Goal: Task Accomplishment & Management: Complete application form

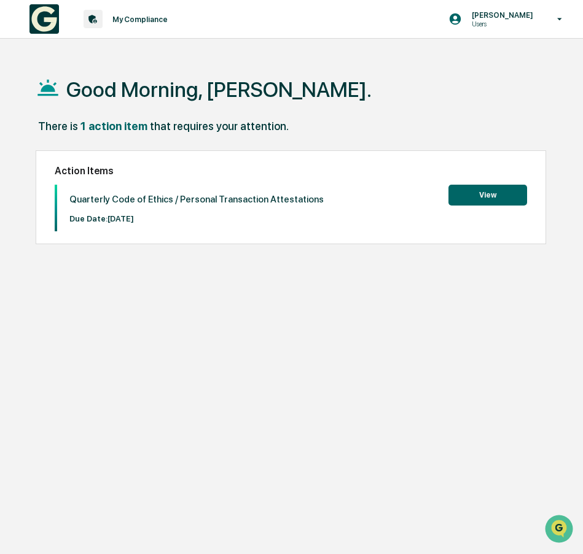
drag, startPoint x: 243, startPoint y: 343, endPoint x: 528, endPoint y: 209, distance: 315.0
click at [528, 209] on div "Action Items Quarterly Code of Ethics / Personal Transaction Attestations Due D…" at bounding box center [291, 197] width 510 height 95
click at [520, 198] on button "View" at bounding box center [487, 195] width 79 height 21
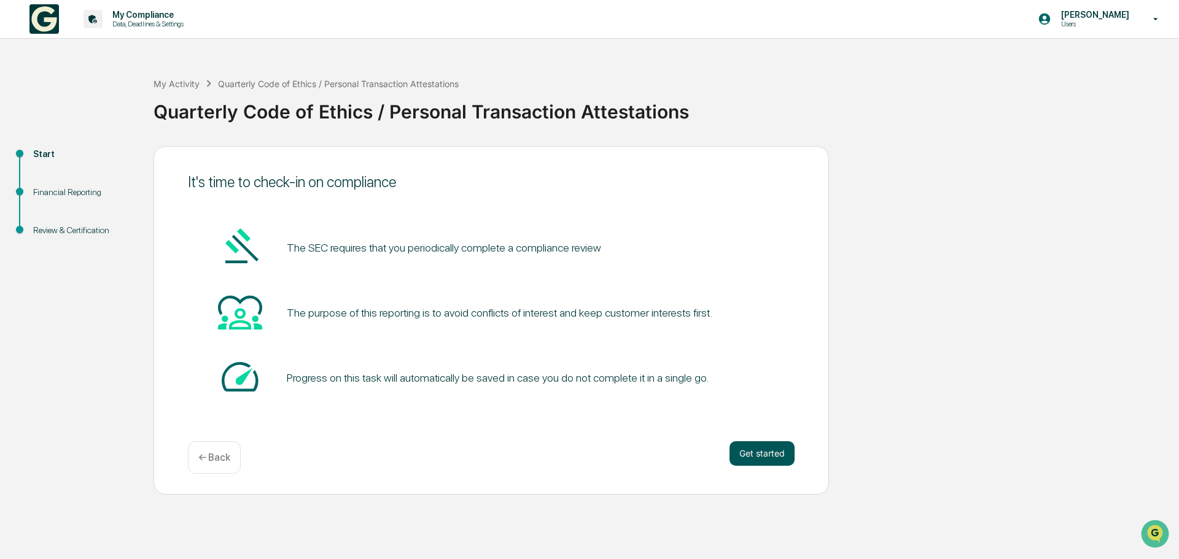
click at [582, 445] on button "Get started" at bounding box center [761, 453] width 65 height 25
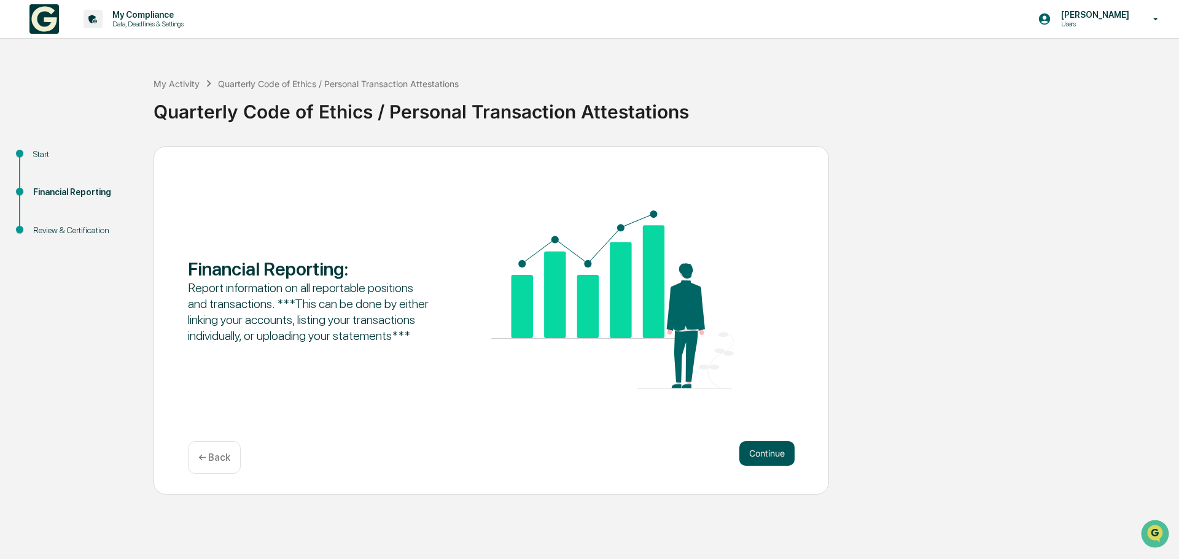
click at [582, 448] on button "Continue" at bounding box center [766, 453] width 55 height 25
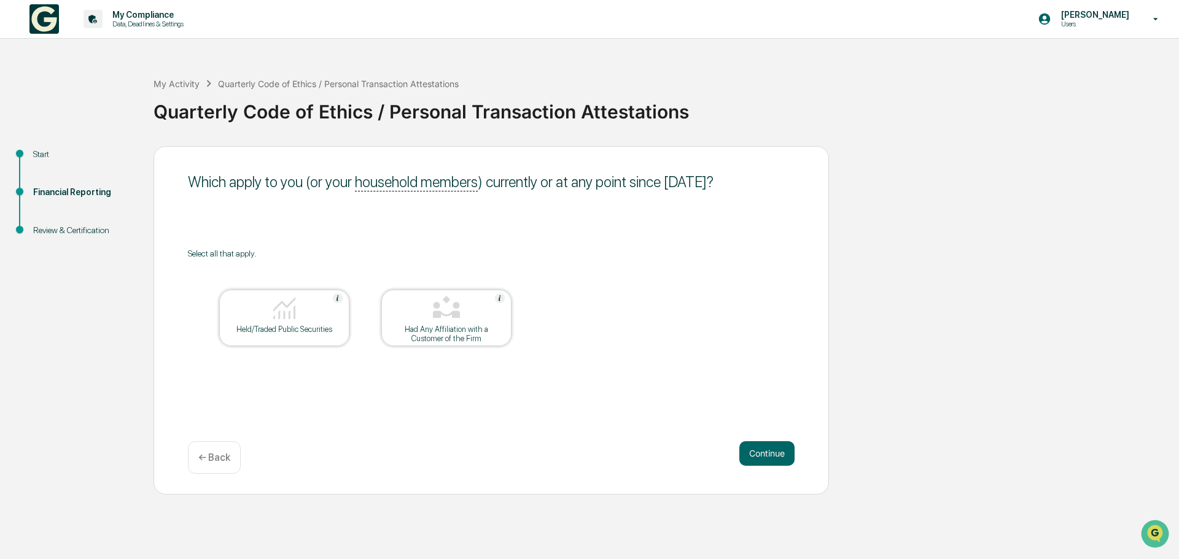
click at [287, 326] on div "Held/Traded Public Securities" at bounding box center [284, 329] width 111 height 9
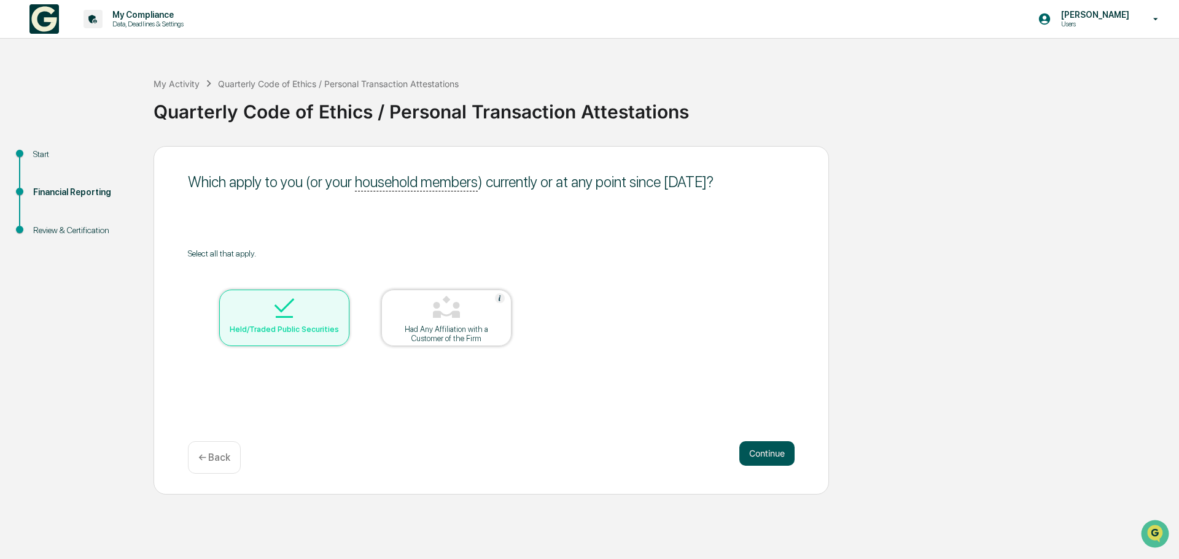
click at [582, 454] on button "Continue" at bounding box center [766, 453] width 55 height 25
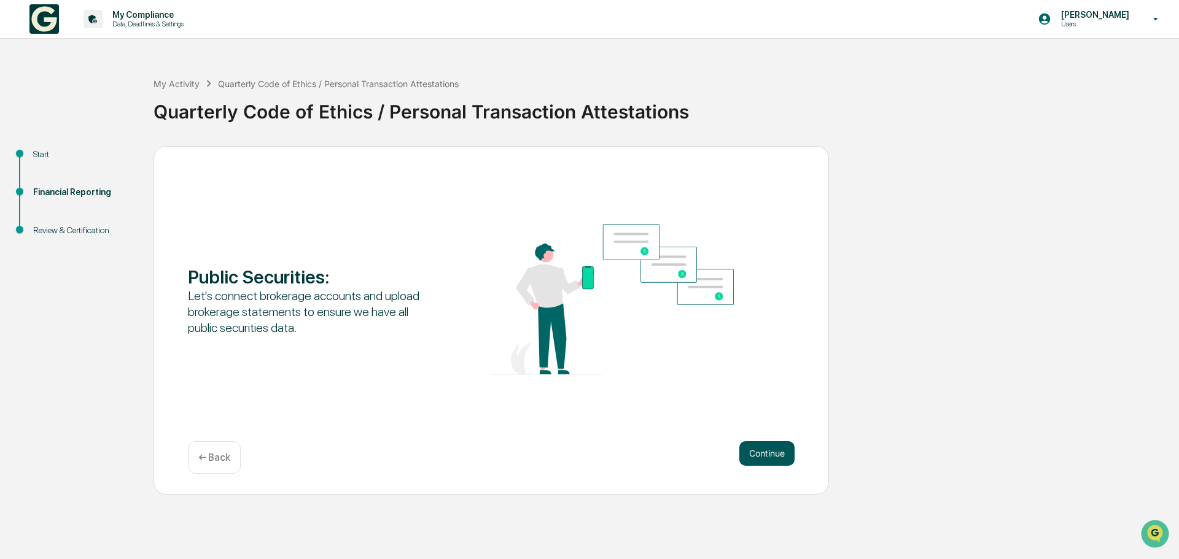
click at [582, 464] on button "Continue" at bounding box center [766, 453] width 55 height 25
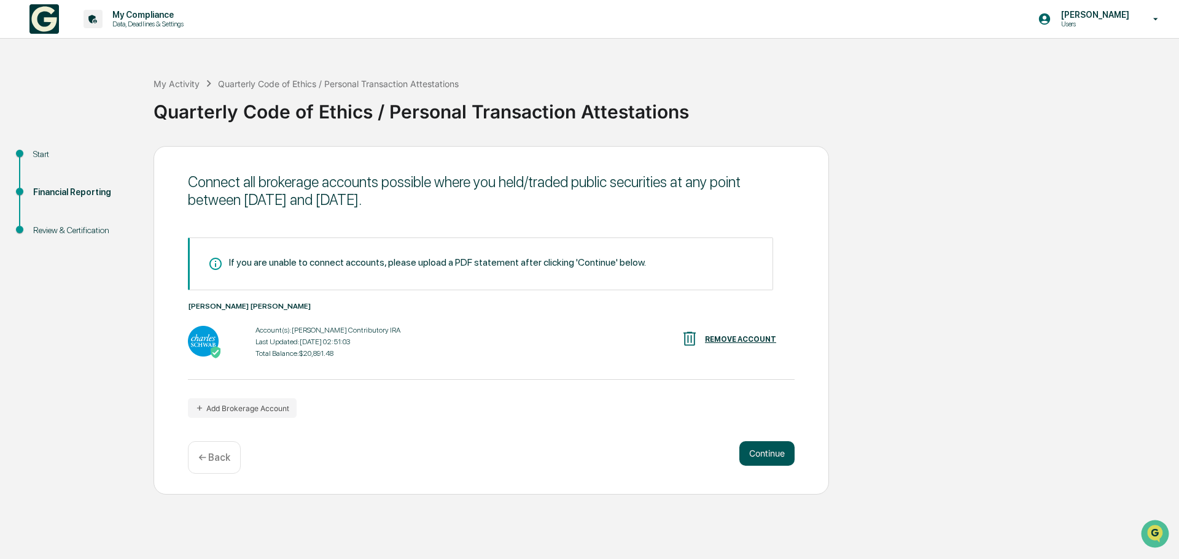
click at [582, 443] on button "Continue" at bounding box center [766, 453] width 55 height 25
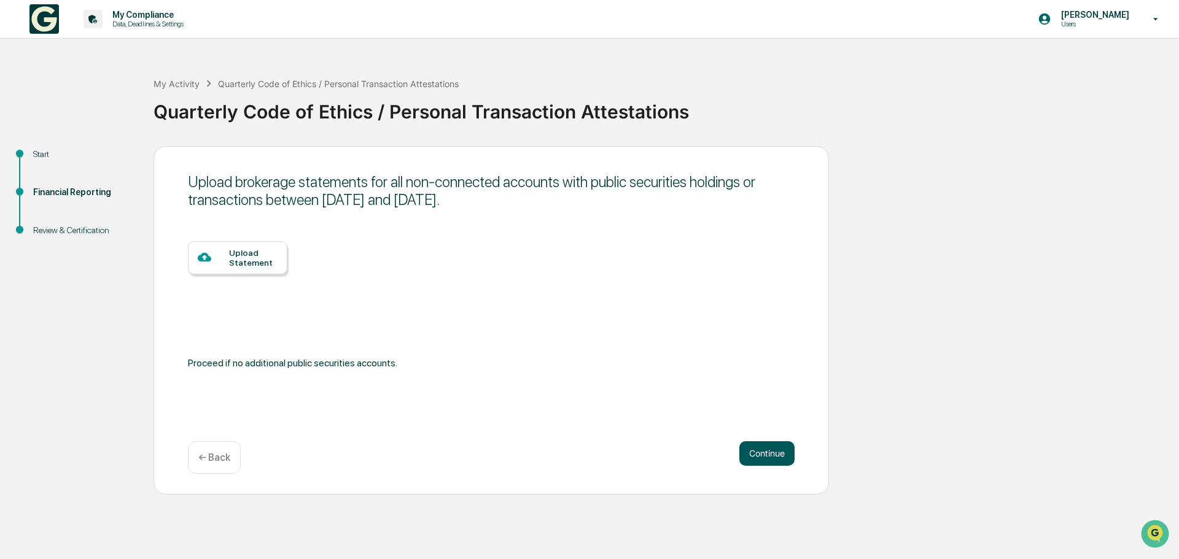
click at [582, 452] on button "Continue" at bounding box center [766, 453] width 55 height 25
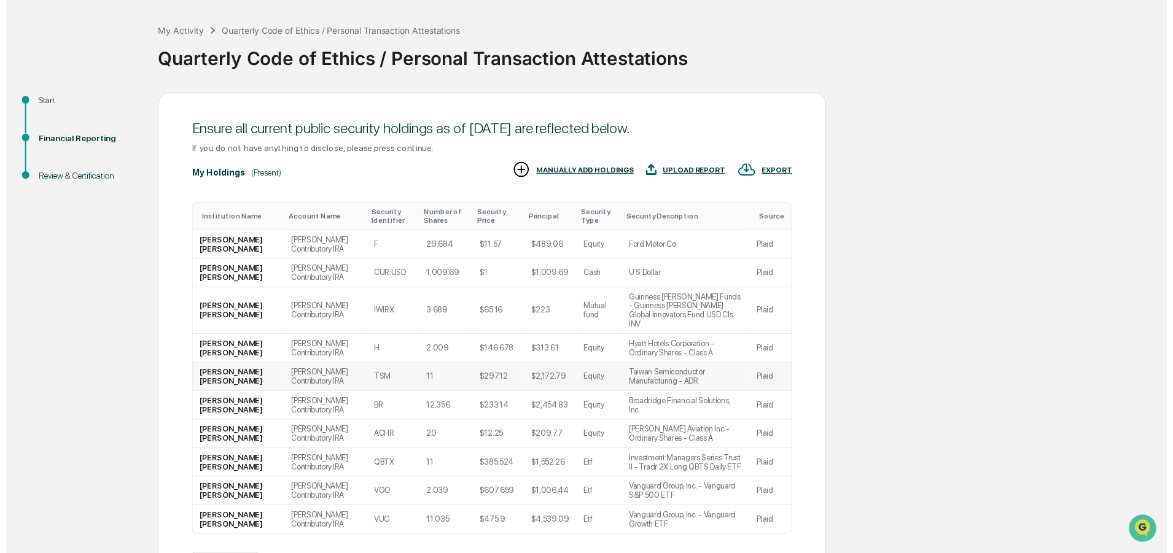
scroll to position [122, 0]
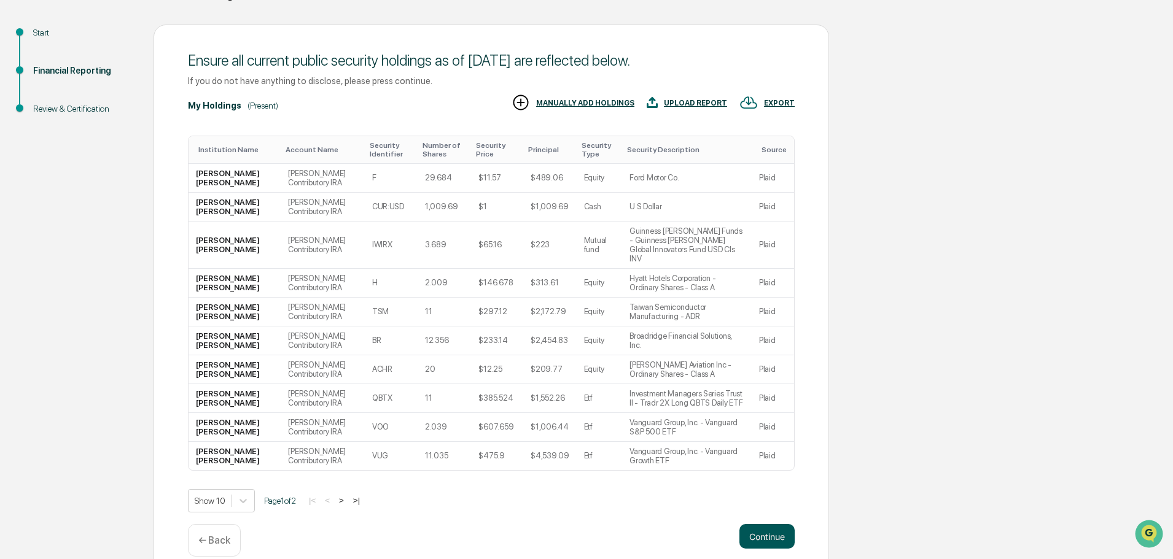
click at [582, 524] on button "Continue" at bounding box center [766, 536] width 55 height 25
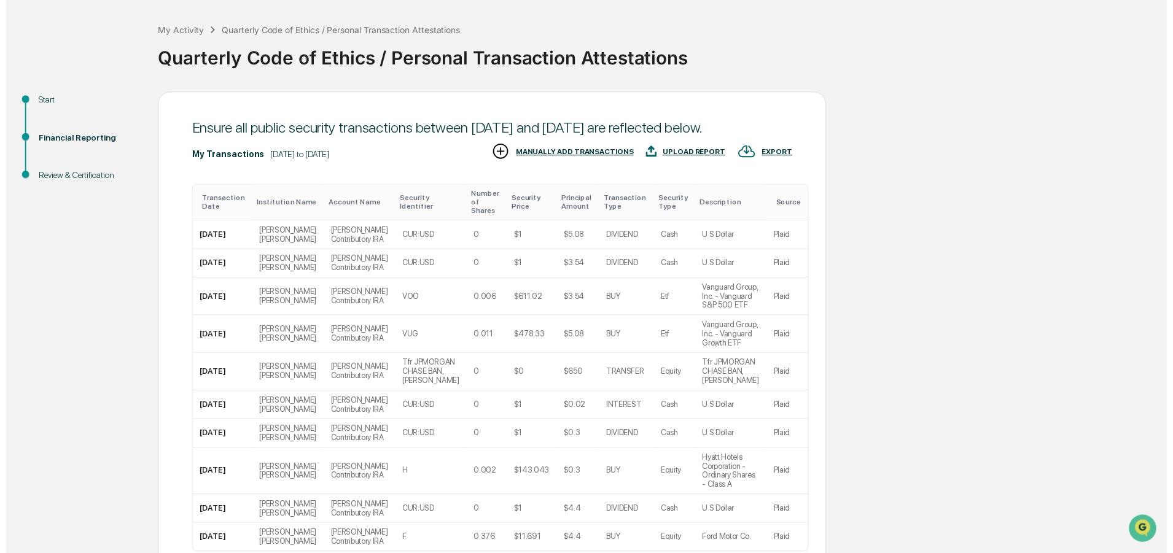
scroll to position [223, 0]
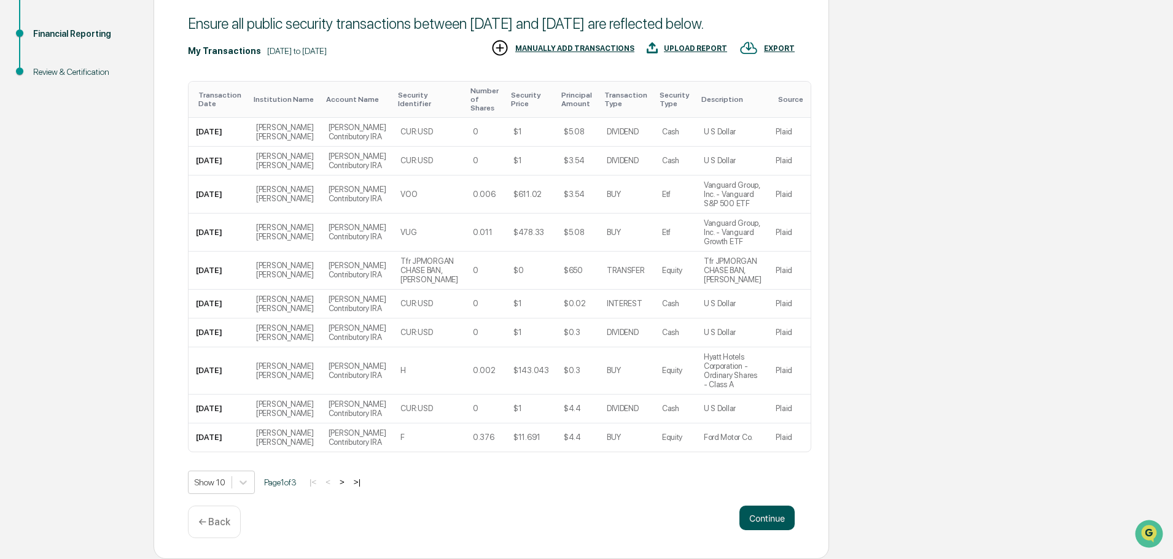
click at [582, 511] on button "Continue" at bounding box center [766, 518] width 55 height 25
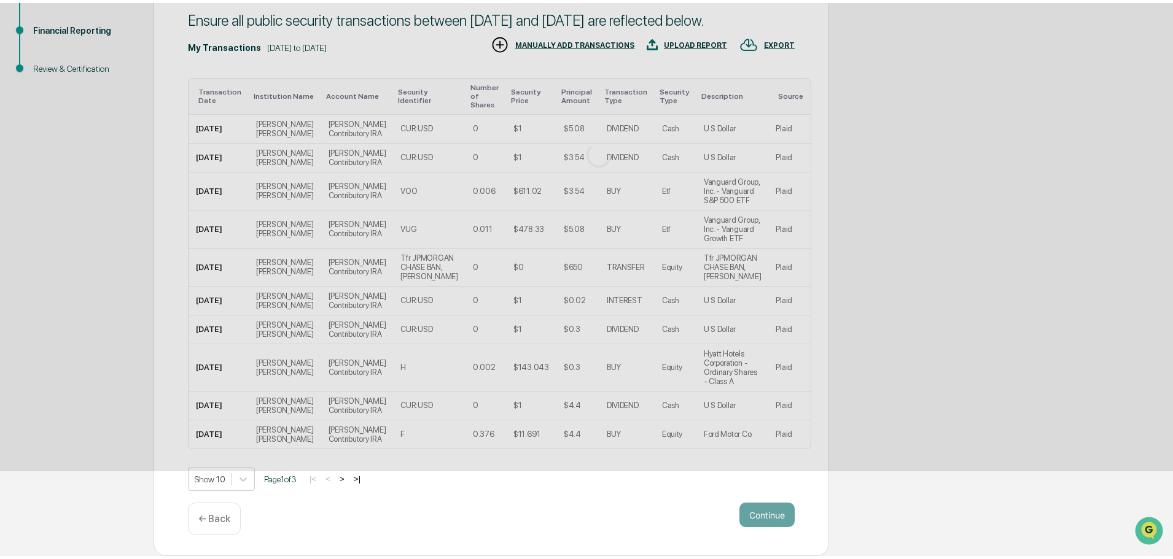
scroll to position [0, 0]
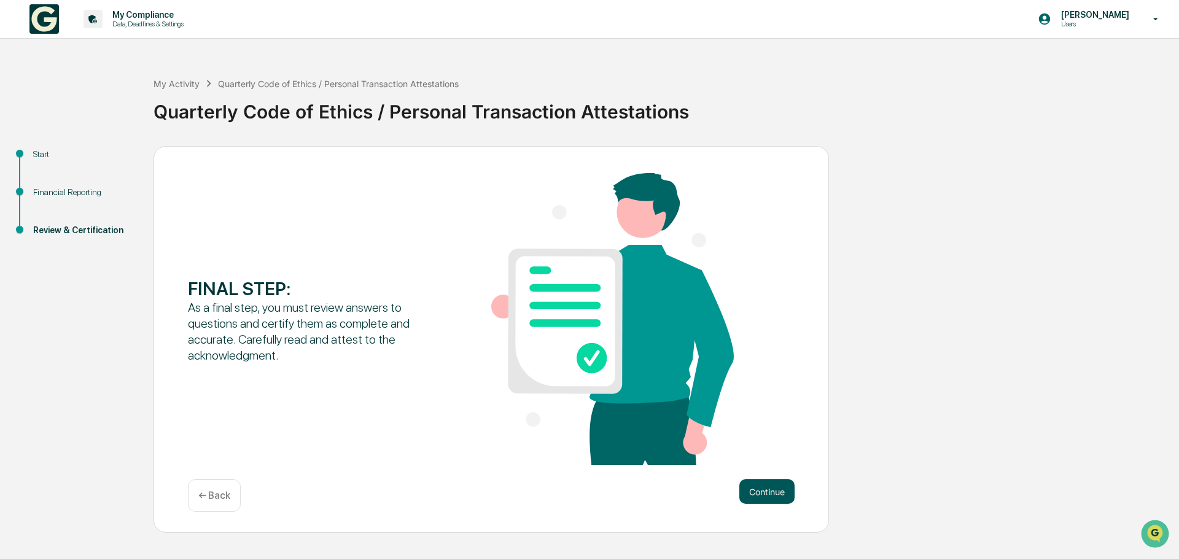
click at [582, 492] on button "Continue" at bounding box center [766, 492] width 55 height 25
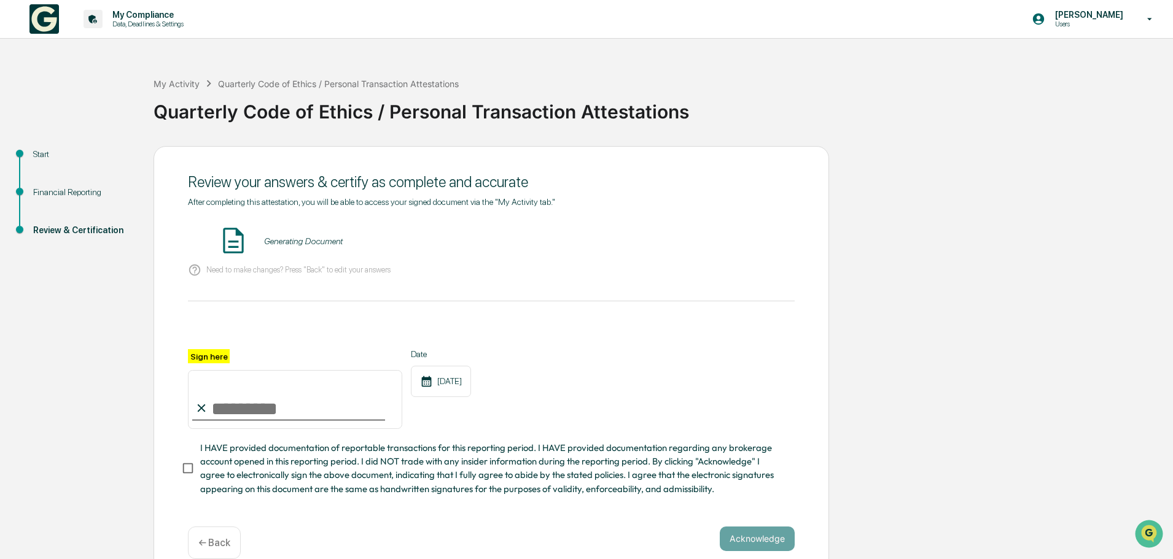
click at [313, 402] on input "Sign here" at bounding box center [295, 399] width 214 height 59
type input "**********"
click at [359, 457] on span "I HAVE provided documentation of reportable transactions for this reporting per…" at bounding box center [492, 468] width 585 height 55
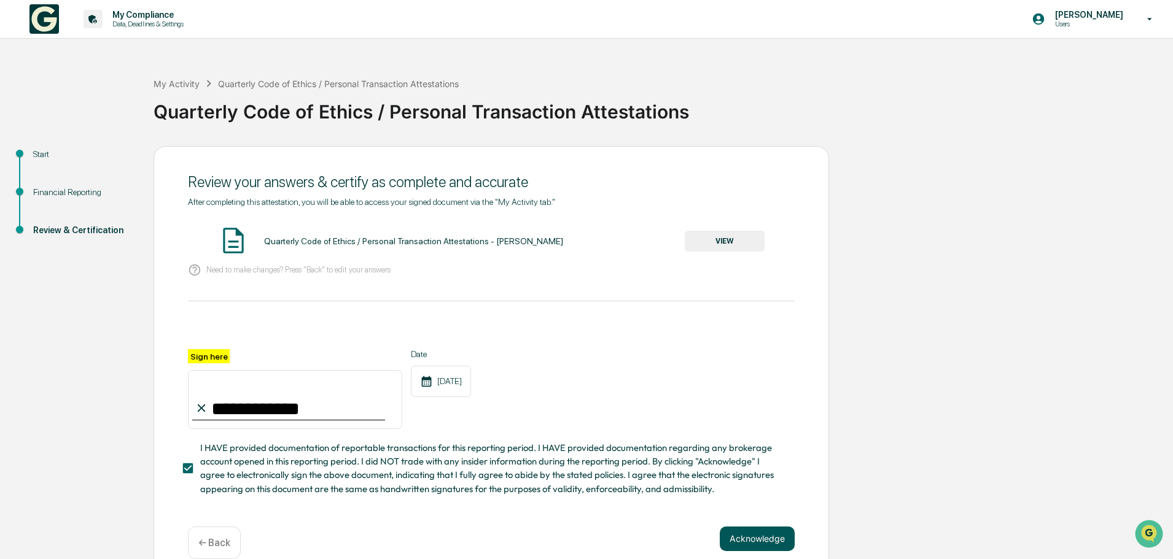
click at [582, 538] on button "Acknowledge" at bounding box center [757, 539] width 75 height 25
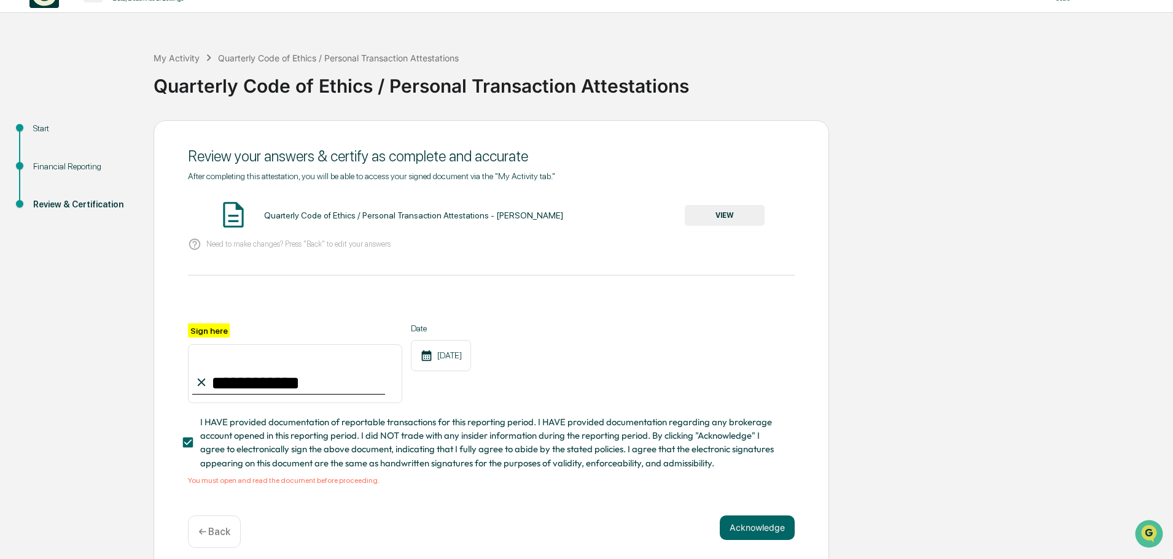
scroll to position [39, 0]
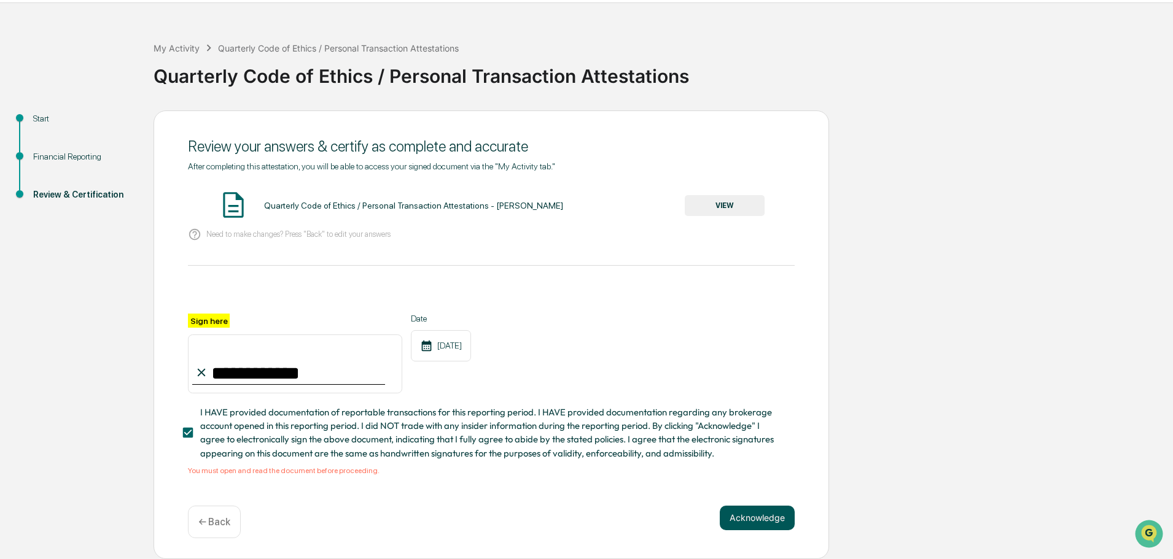
click at [582, 517] on button "Acknowledge" at bounding box center [757, 518] width 75 height 25
click at [582, 211] on button "VIEW" at bounding box center [725, 205] width 80 height 21
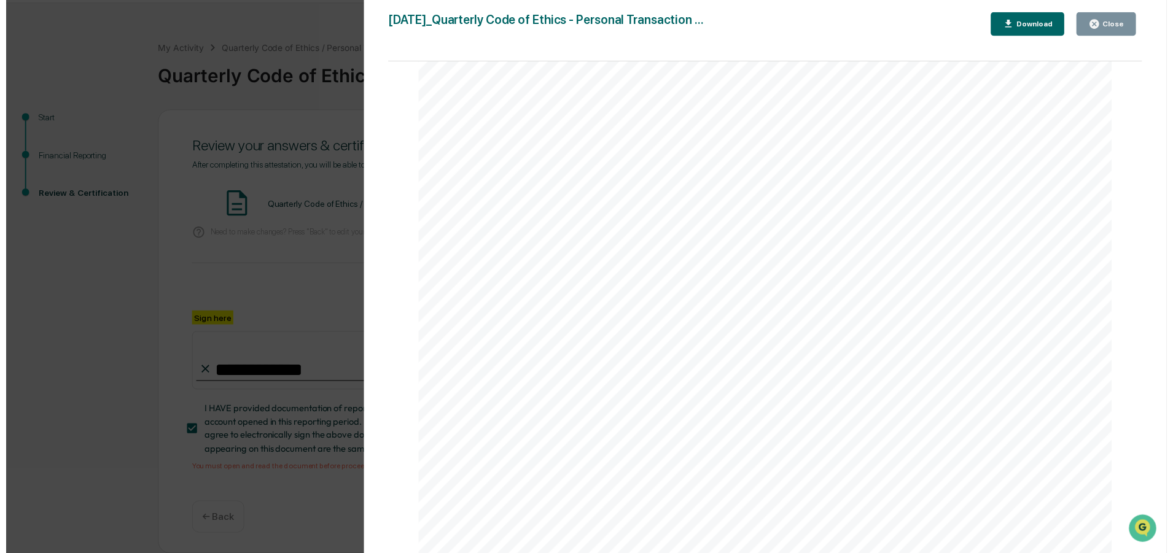
scroll to position [3617, 0]
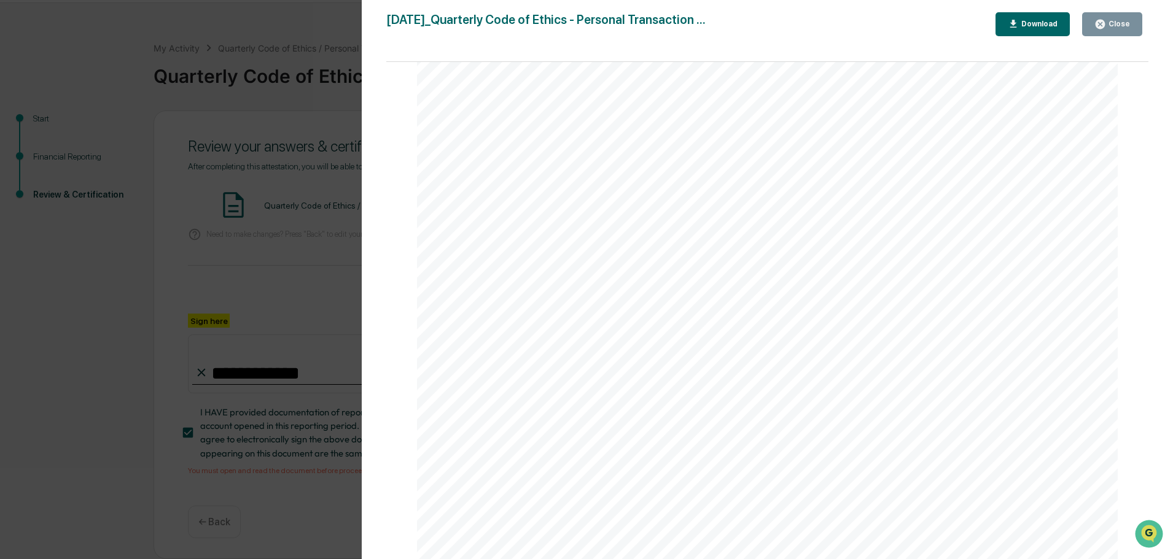
click at [582, 28] on icon "button" at bounding box center [1099, 24] width 9 height 9
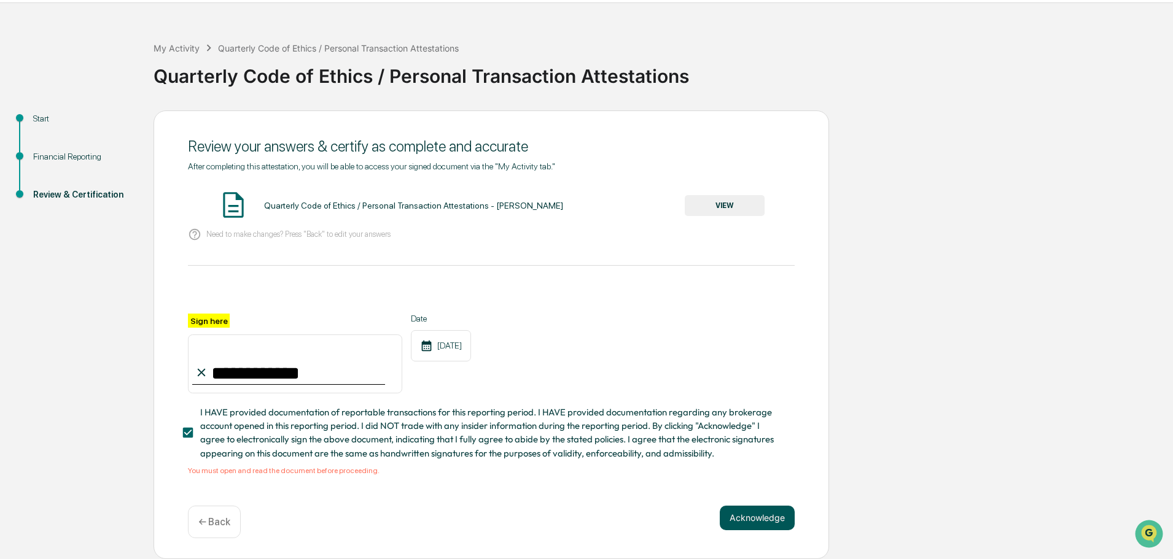
click at [582, 513] on button "Acknowledge" at bounding box center [757, 518] width 75 height 25
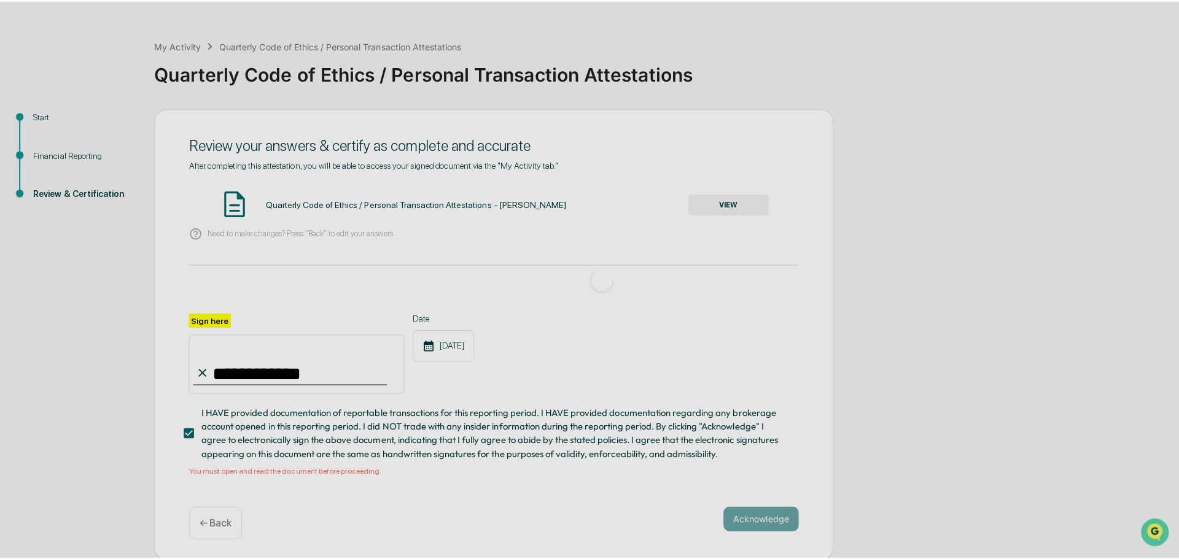
scroll to position [0, 0]
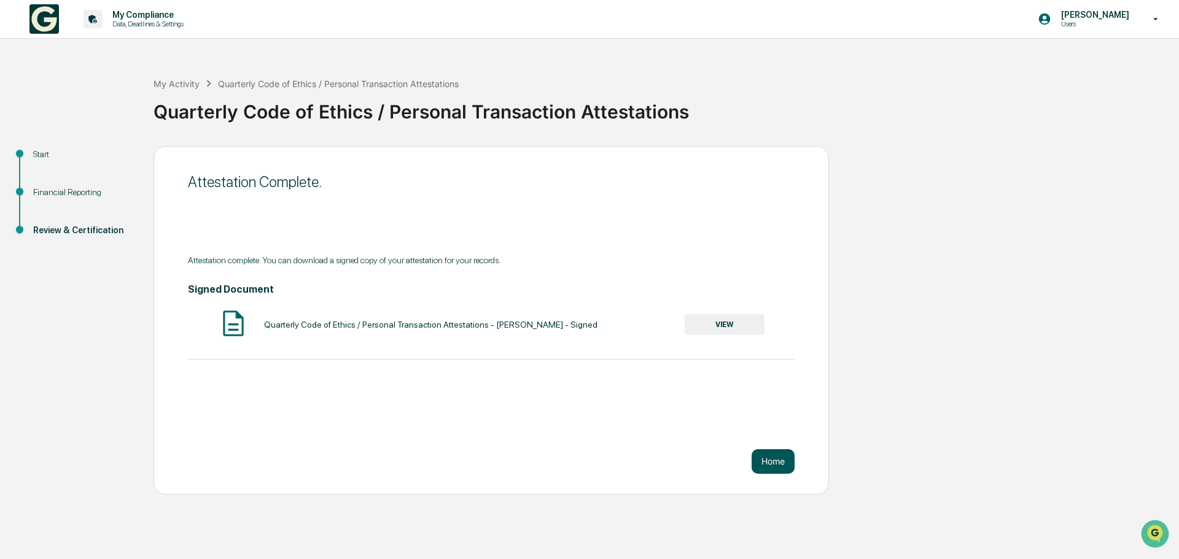
click at [582, 456] on button "Home" at bounding box center [773, 461] width 43 height 25
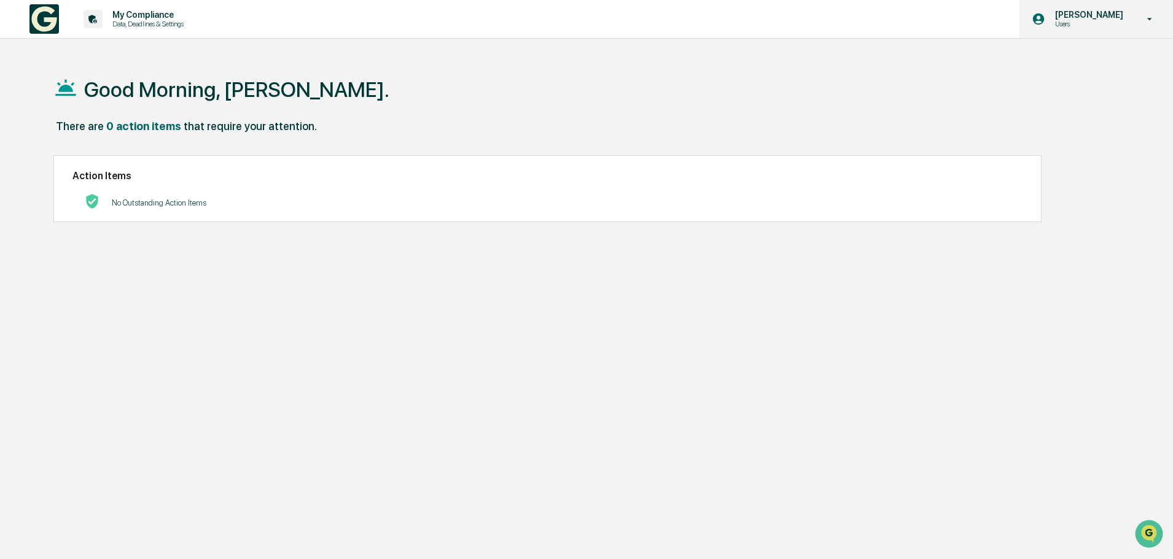
click at [582, 21] on div "[PERSON_NAME] Users" at bounding box center [1096, 19] width 154 height 38
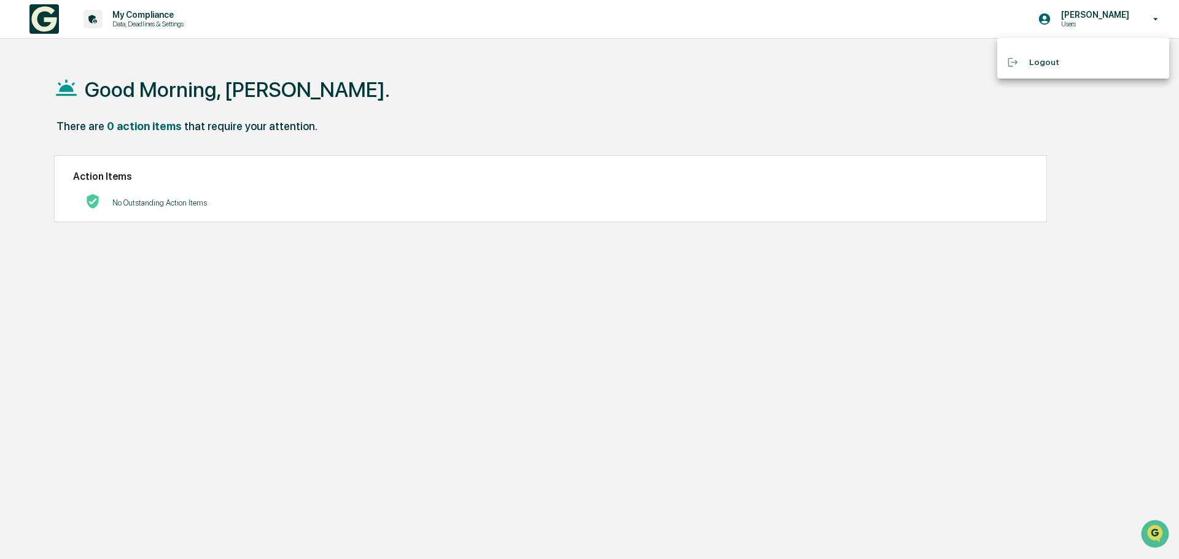
click at [582, 61] on li "Logout" at bounding box center [1083, 62] width 172 height 23
